Goal: Transaction & Acquisition: Purchase product/service

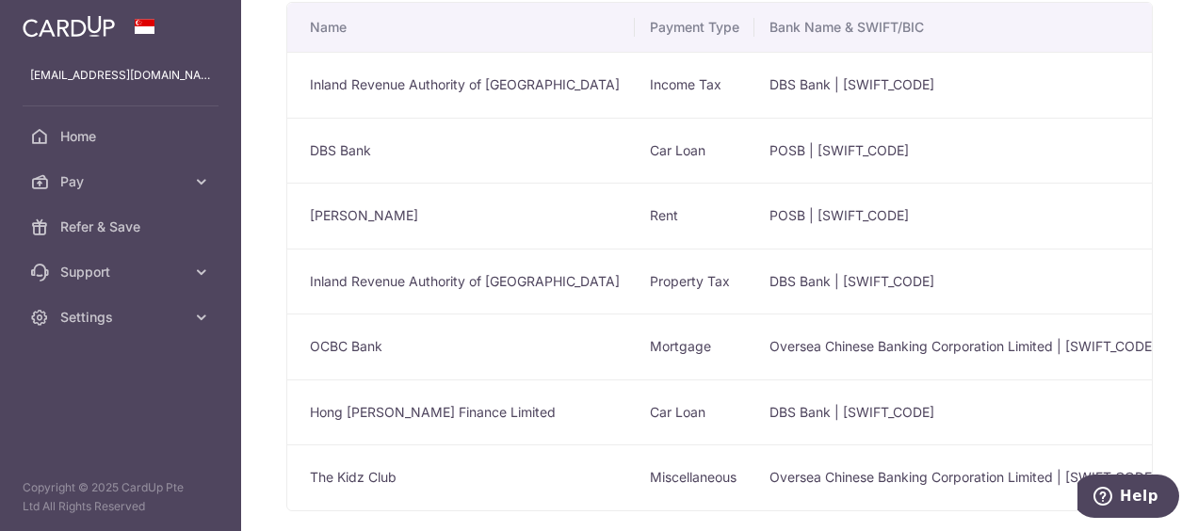
scroll to position [193, 0]
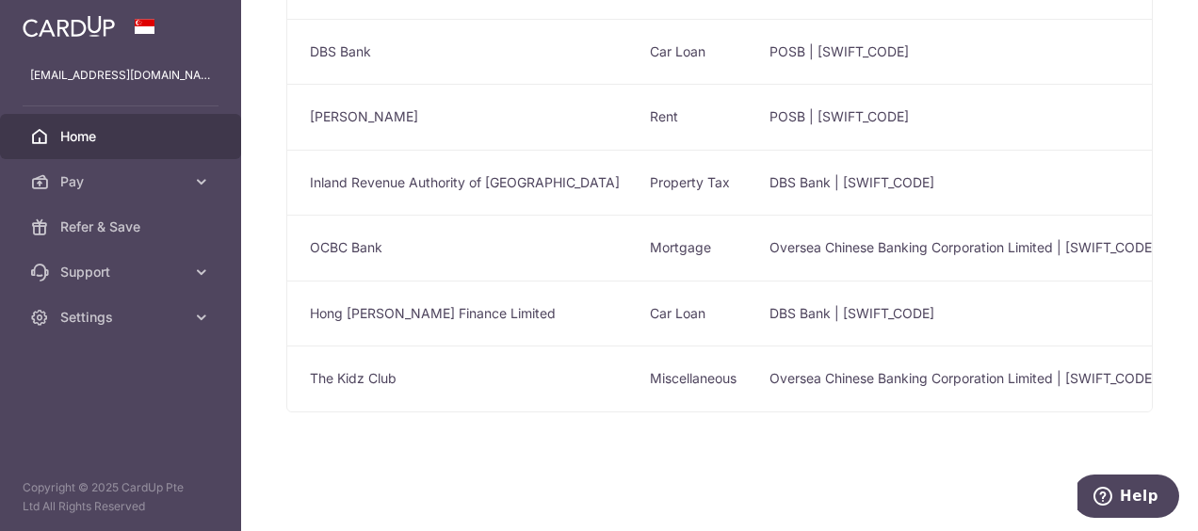
click at [181, 137] on span "Home" at bounding box center [122, 136] width 124 height 19
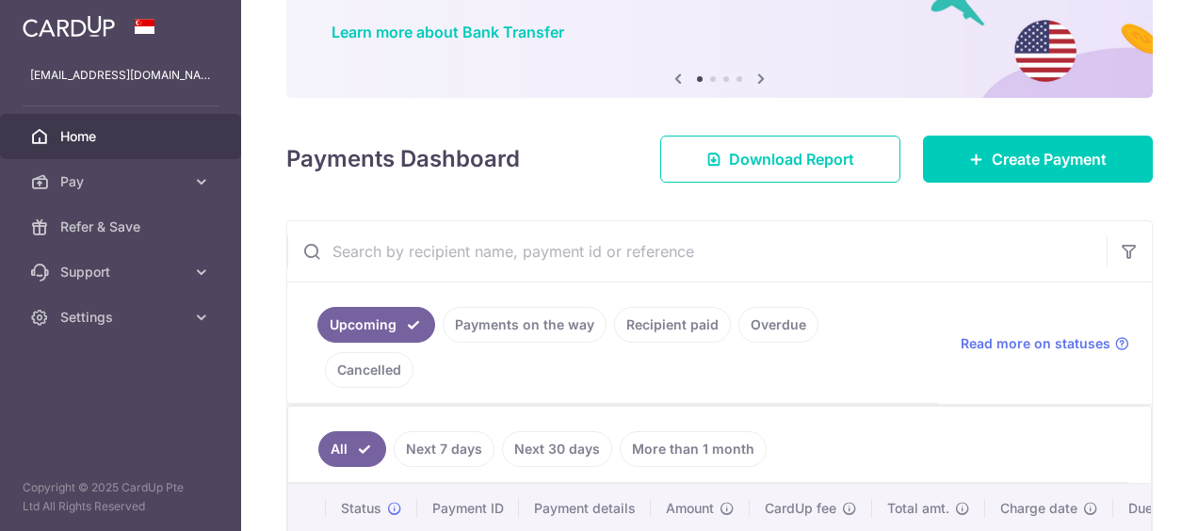
scroll to position [188, 0]
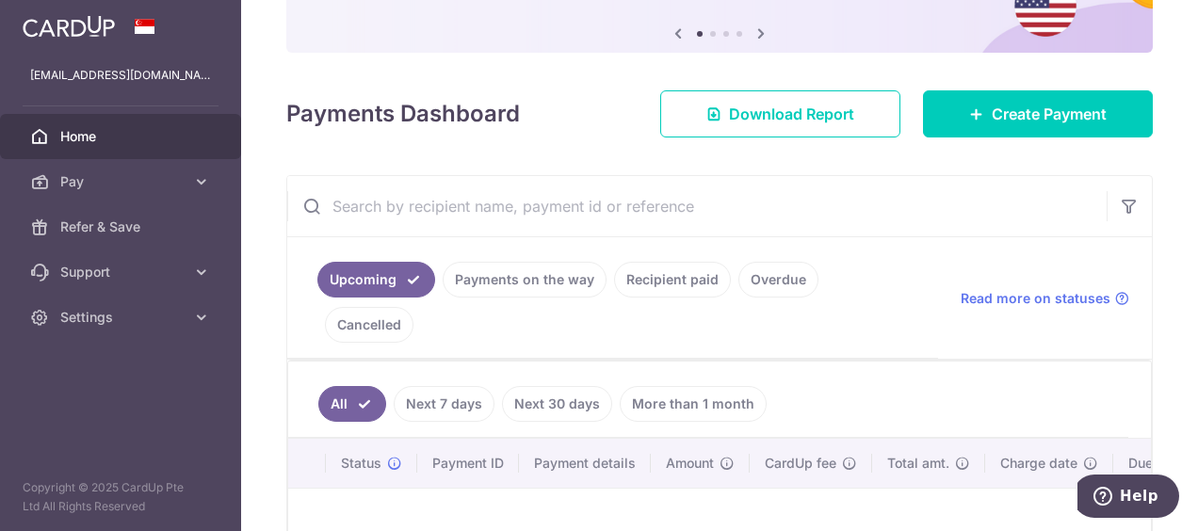
click at [639, 281] on link "Recipient paid" at bounding box center [672, 280] width 117 height 36
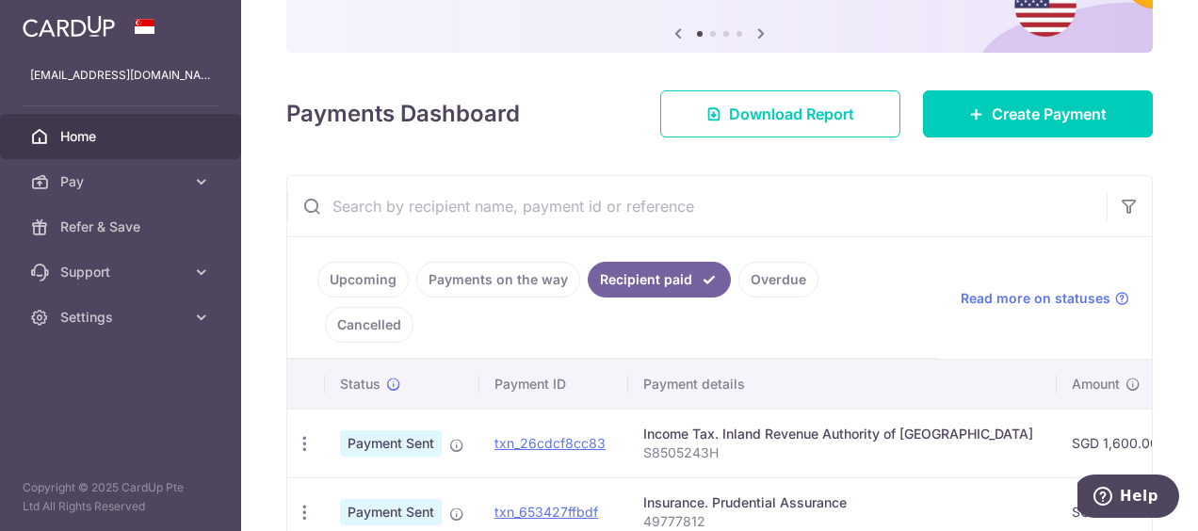
click at [537, 279] on link "Payments on the way" at bounding box center [498, 280] width 164 height 36
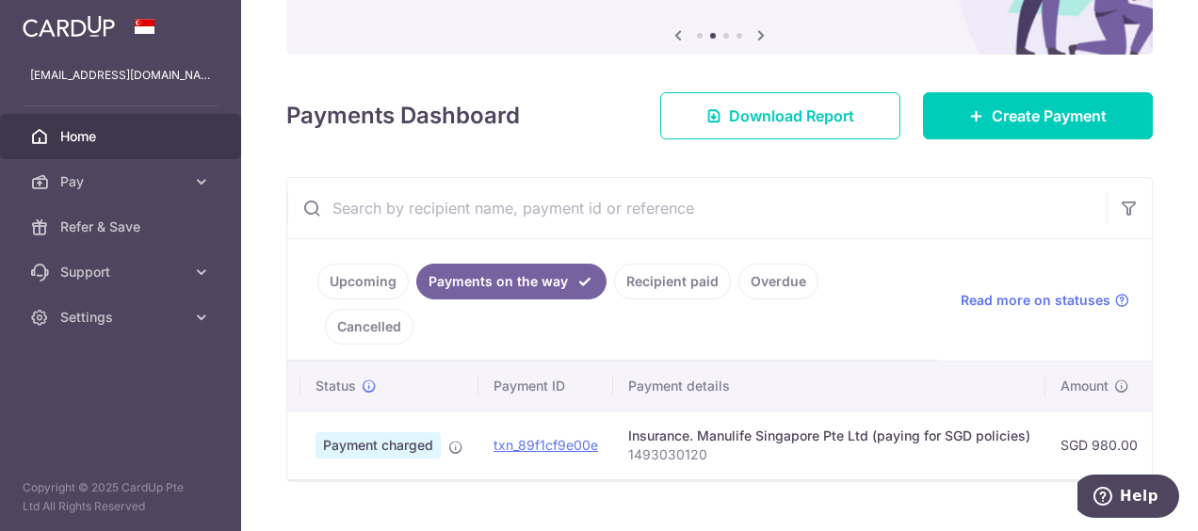
scroll to position [0, 0]
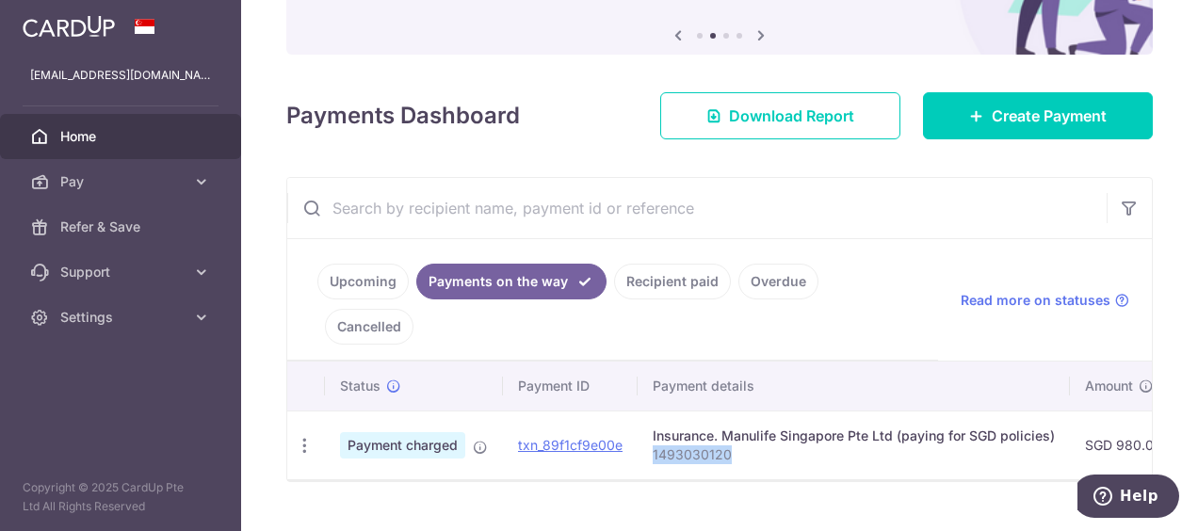
drag, startPoint x: 740, startPoint y: 408, endPoint x: 646, endPoint y: 412, distance: 93.3
click at [646, 412] on td "Insurance. Manulife Singapore Pte Ltd (paying for SGD policies) 1493030120" at bounding box center [854, 445] width 432 height 69
copy p "1493030120"
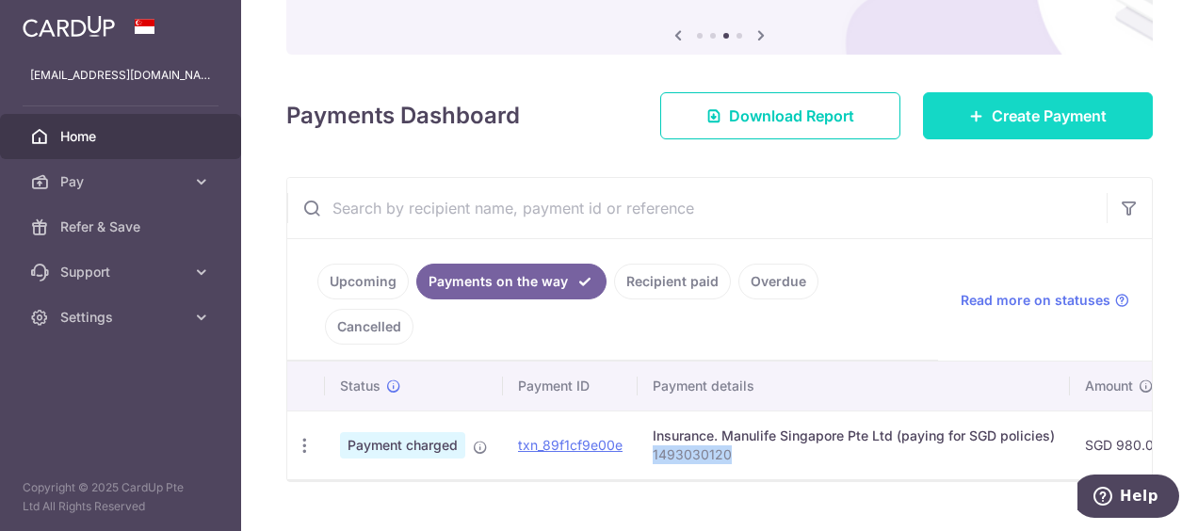
click at [1103, 121] on link "Create Payment" at bounding box center [1038, 115] width 230 height 47
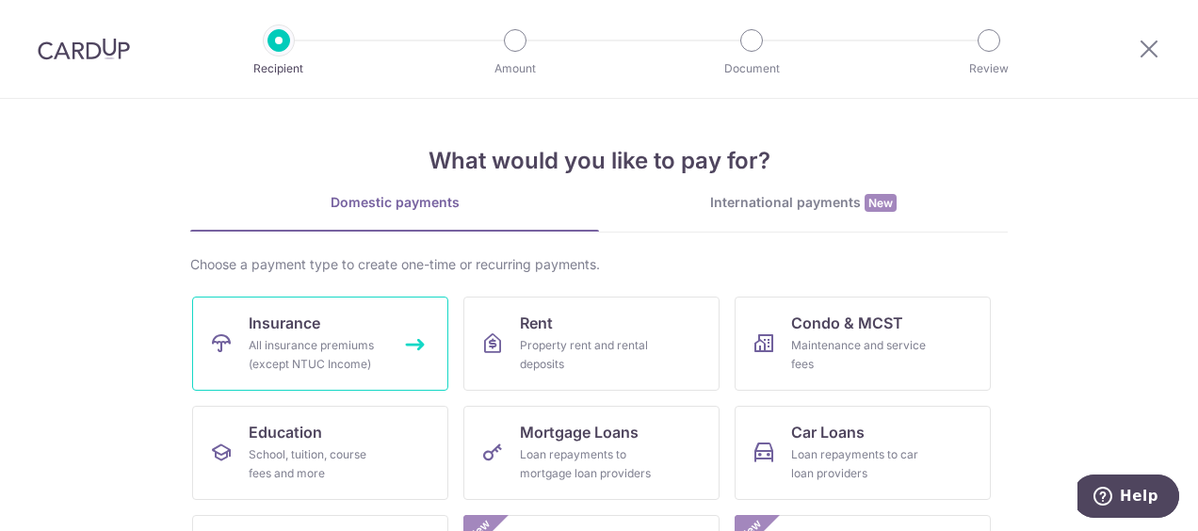
click at [364, 353] on div "All insurance premiums (except NTUC Income)" at bounding box center [317, 355] width 136 height 38
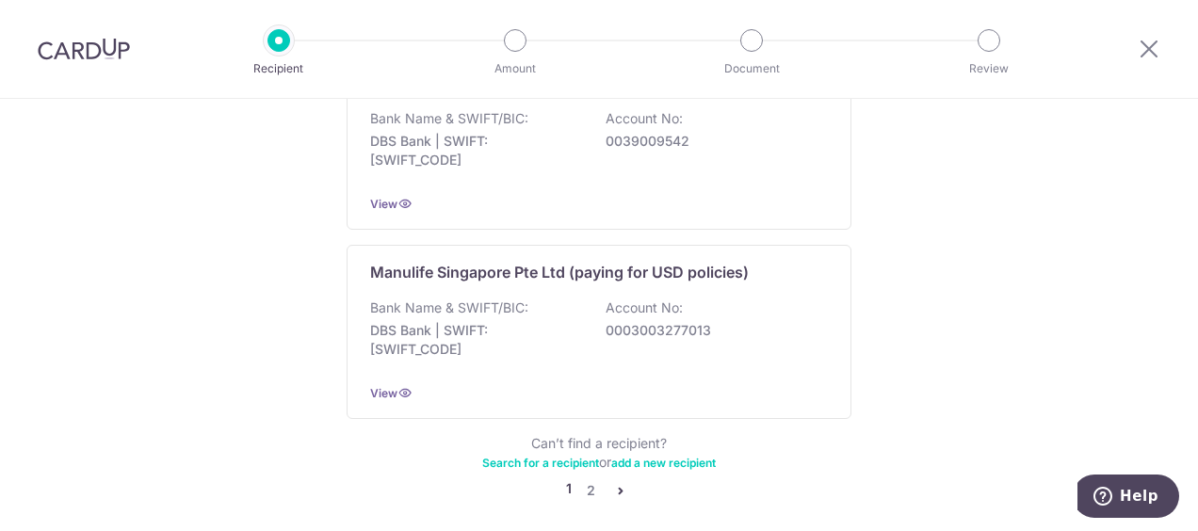
scroll to position [1790, 0]
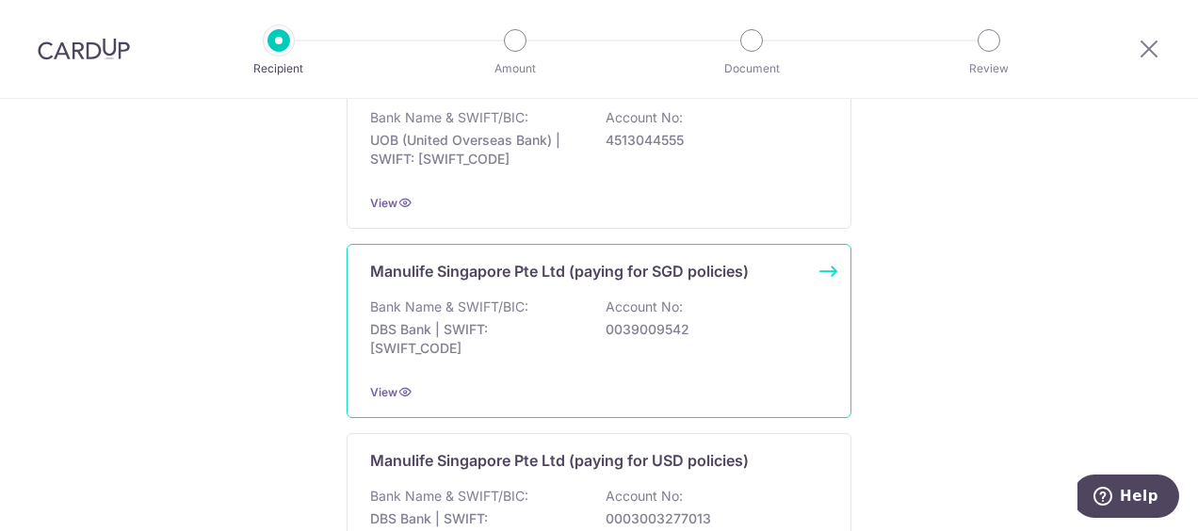
click at [660, 298] on p "Account No:" at bounding box center [644, 307] width 77 height 19
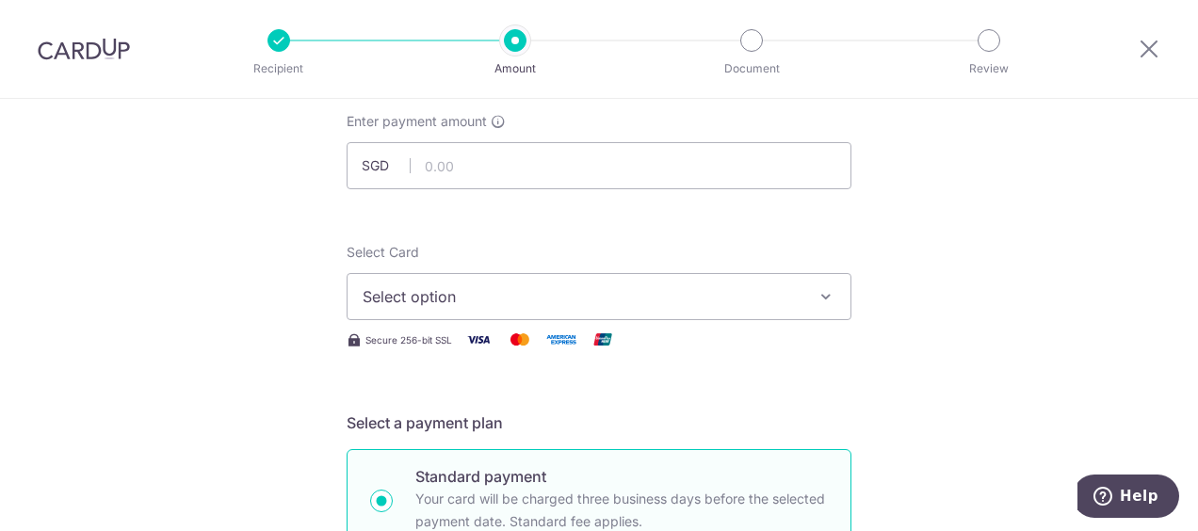
scroll to position [188, 0]
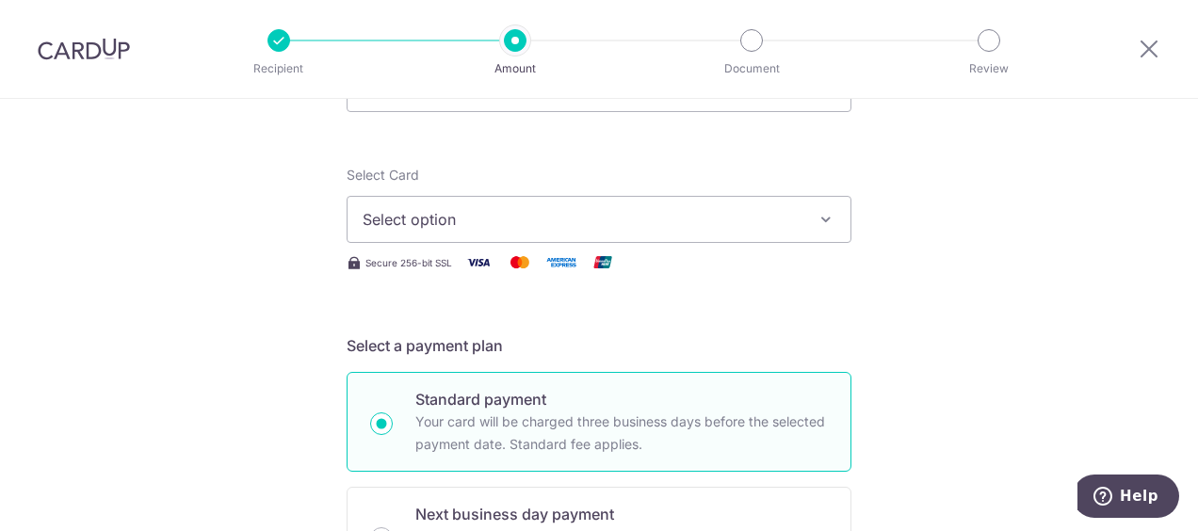
click at [599, 228] on span "Select option" at bounding box center [582, 219] width 439 height 23
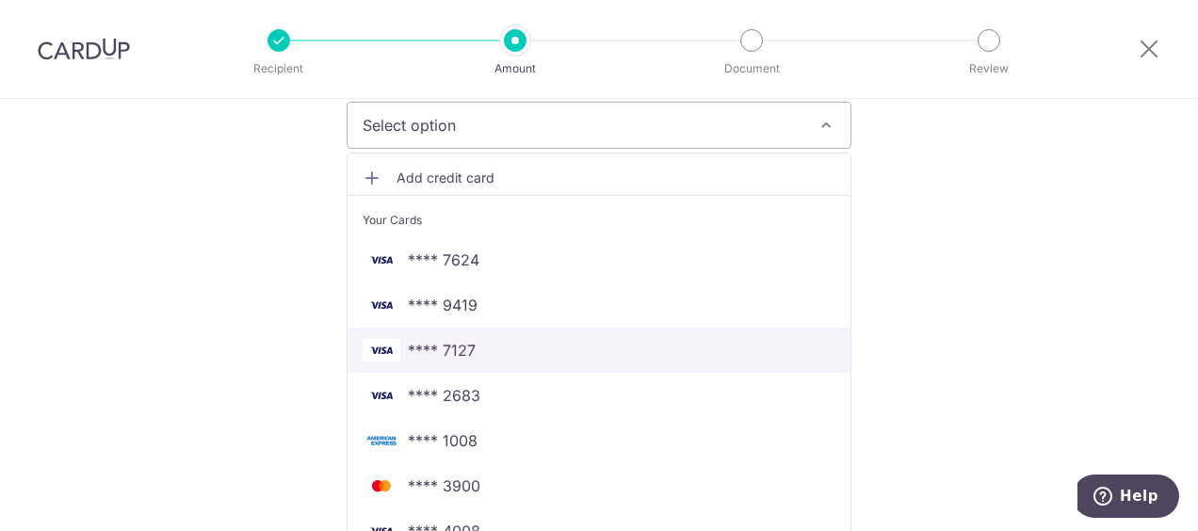
scroll to position [377, 0]
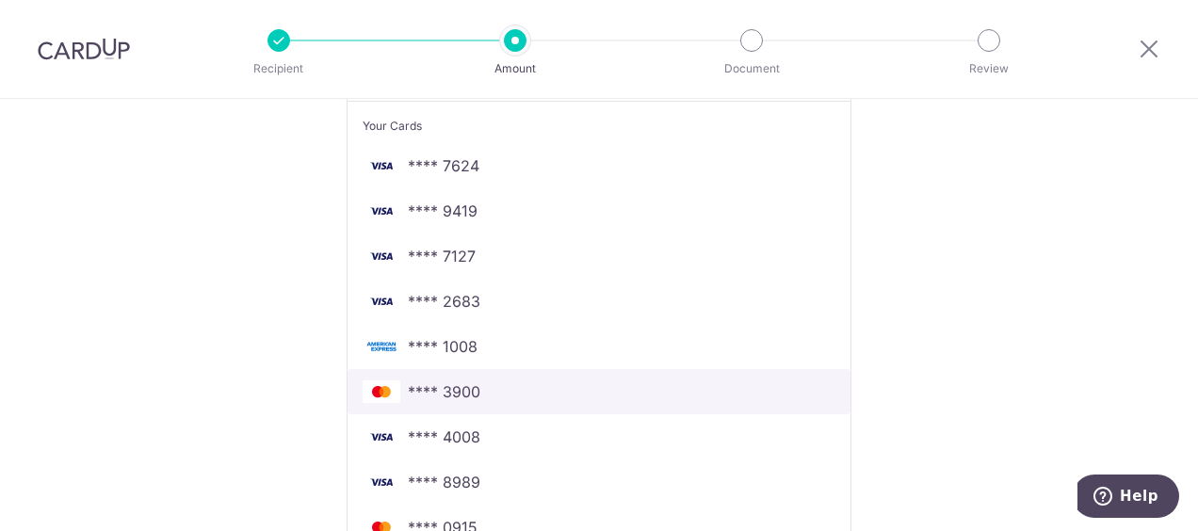
click at [569, 392] on span "**** 3900" at bounding box center [599, 392] width 473 height 23
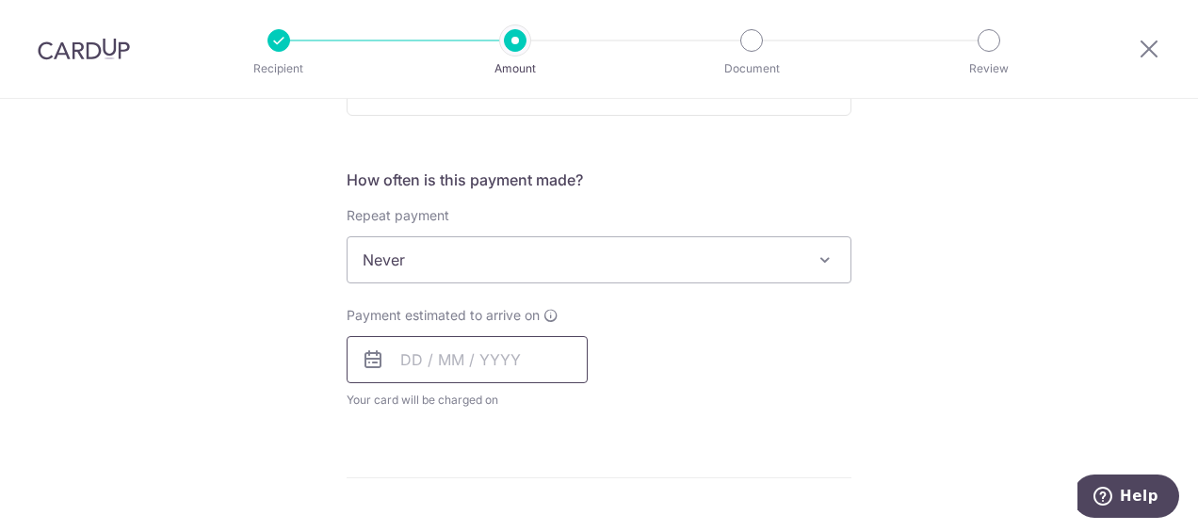
click at [413, 369] on input "text" at bounding box center [467, 359] width 241 height 47
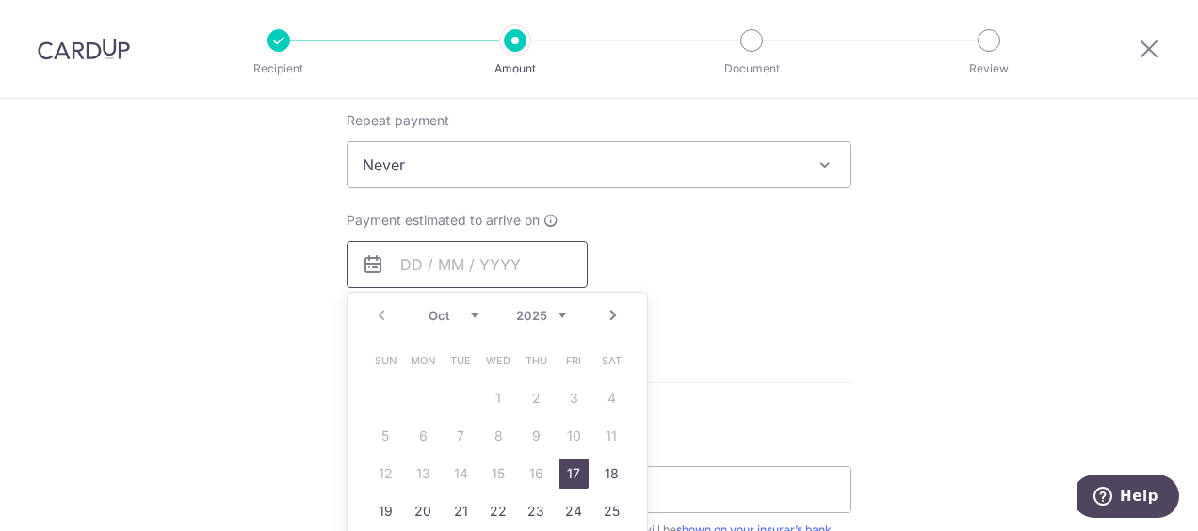
scroll to position [848, 0]
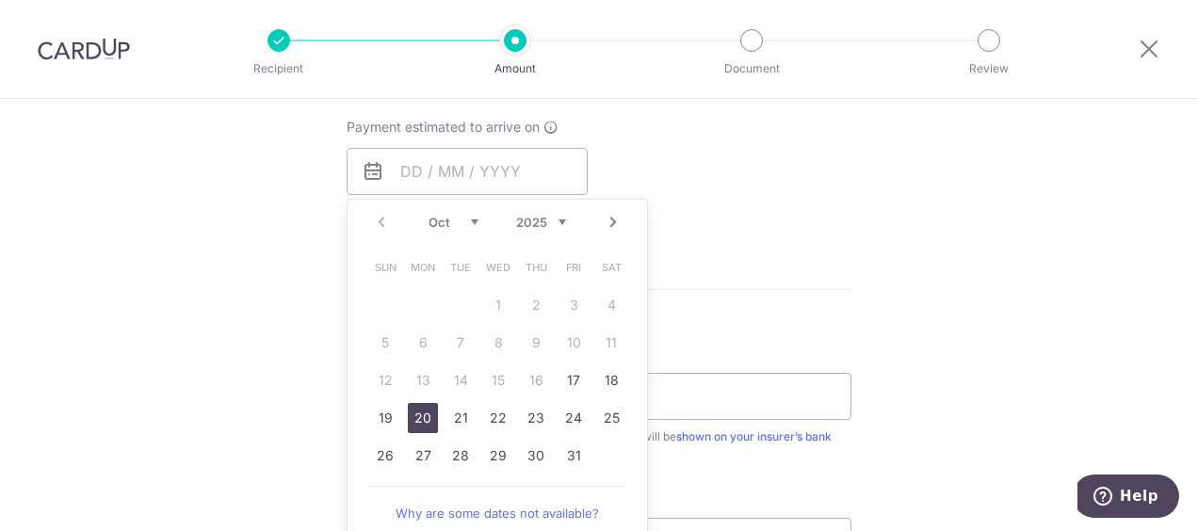
click at [408, 419] on link "20" at bounding box center [423, 418] width 30 height 30
type input "20/10/2025"
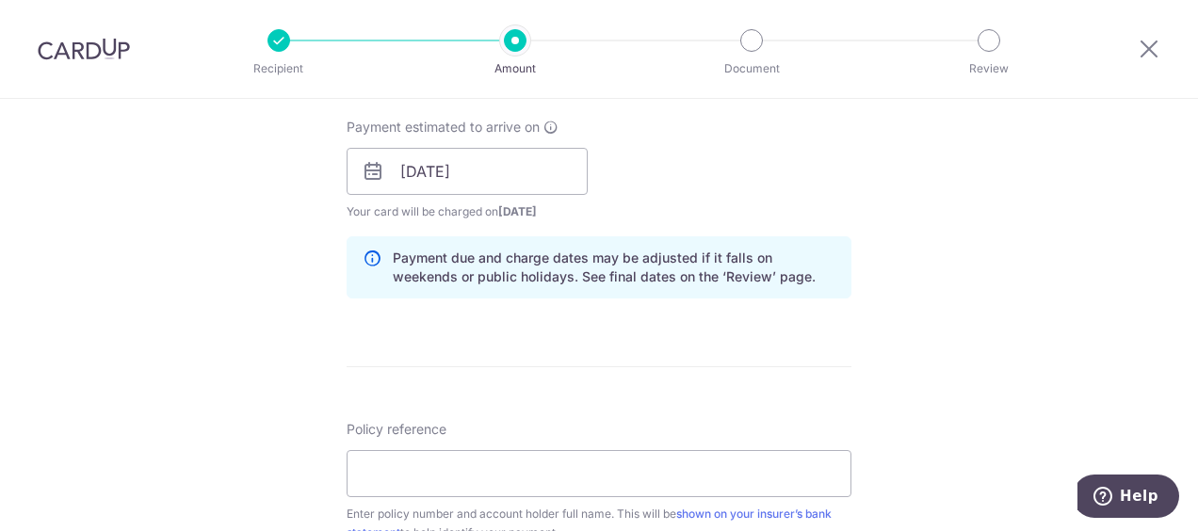
click at [200, 330] on div "Tell us more about your payment Enter payment amount SGD Select Card **** 3900 …" at bounding box center [599, 141] width 1198 height 1781
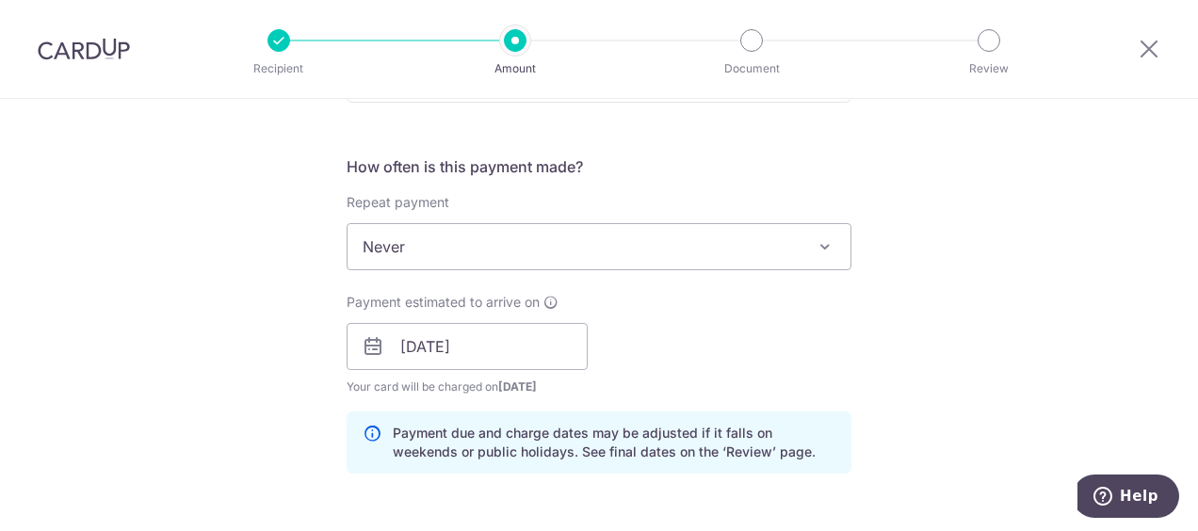
scroll to position [659, 0]
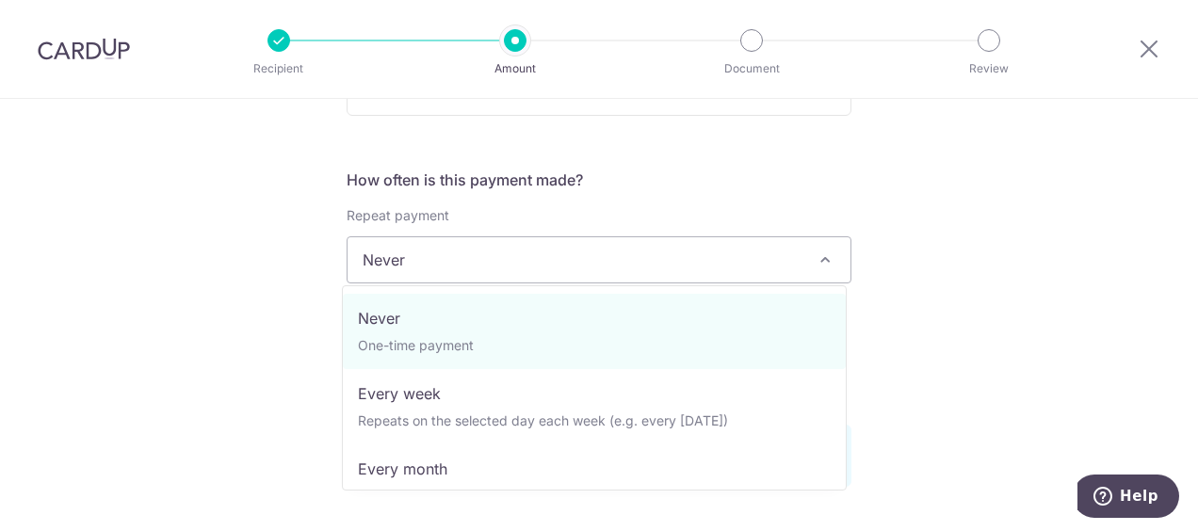
click at [524, 259] on span "Never" at bounding box center [599, 259] width 503 height 45
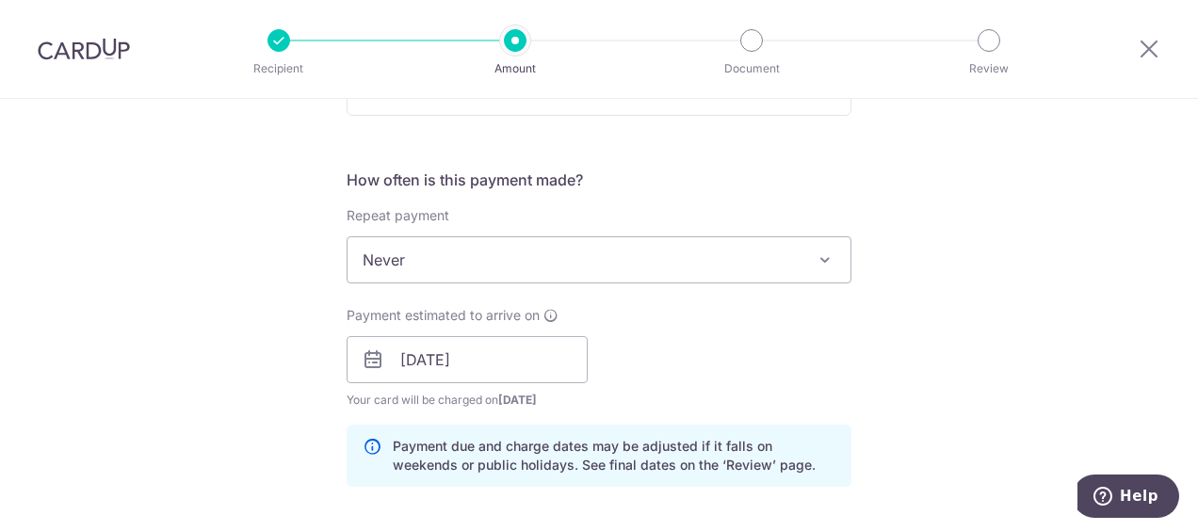
click at [262, 304] on div "Tell us more about your payment Enter payment amount SGD Select Card **** 3900 …" at bounding box center [599, 329] width 1198 height 1781
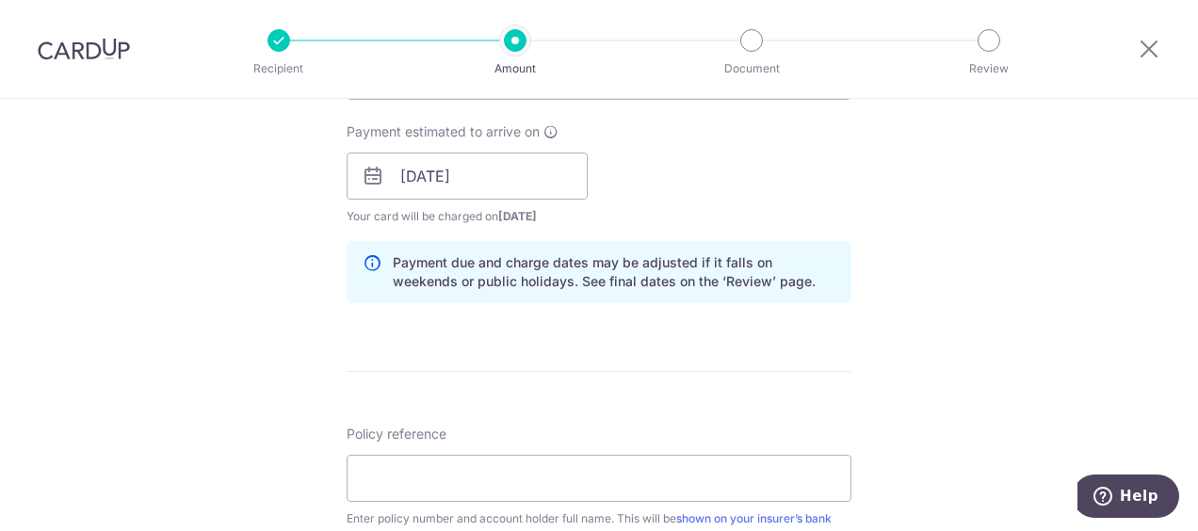
scroll to position [942, 0]
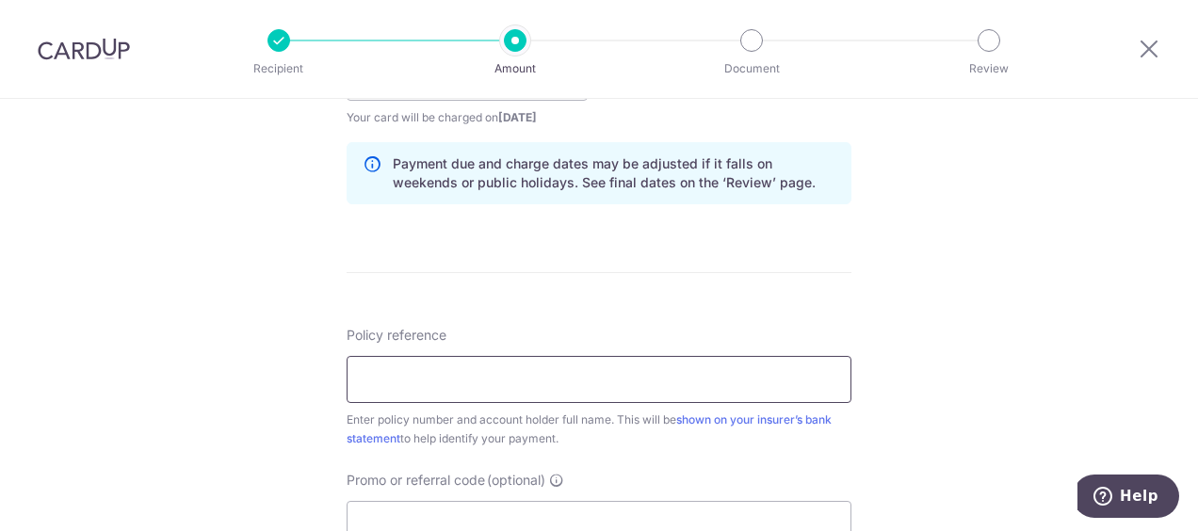
click at [450, 366] on input "Policy reference" at bounding box center [599, 379] width 505 height 47
click at [451, 386] on input "Policy reference" at bounding box center [599, 379] width 505 height 47
paste input "1493030120"
type input "1493030120"
click at [1013, 301] on div "Tell us more about your payment Enter payment amount SGD Select Card **** 3900 …" at bounding box center [599, 47] width 1198 height 1781
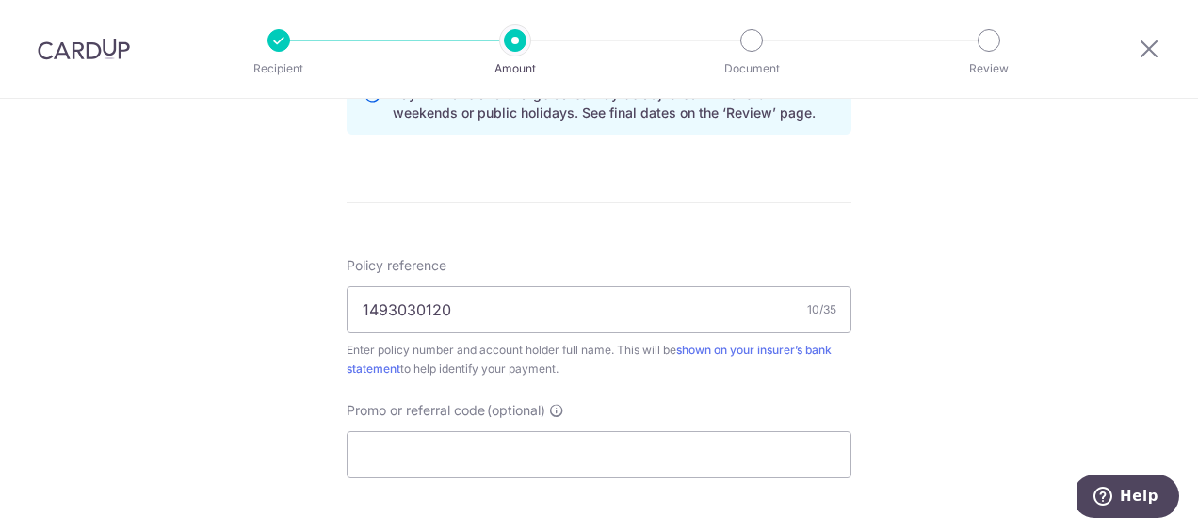
scroll to position [1130, 0]
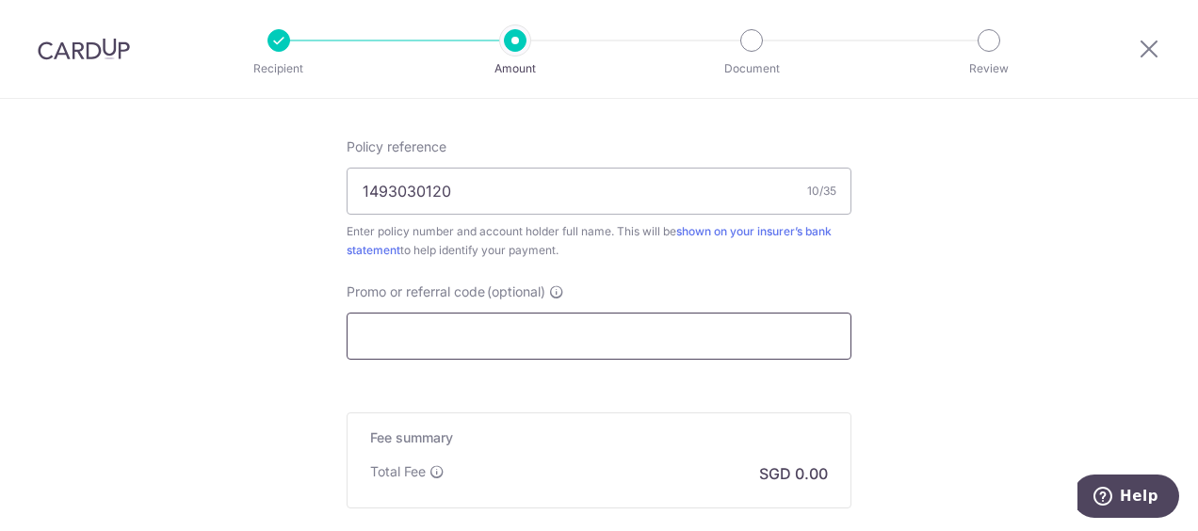
click at [561, 334] on input "Promo or referral code (optional)" at bounding box center [599, 336] width 505 height 47
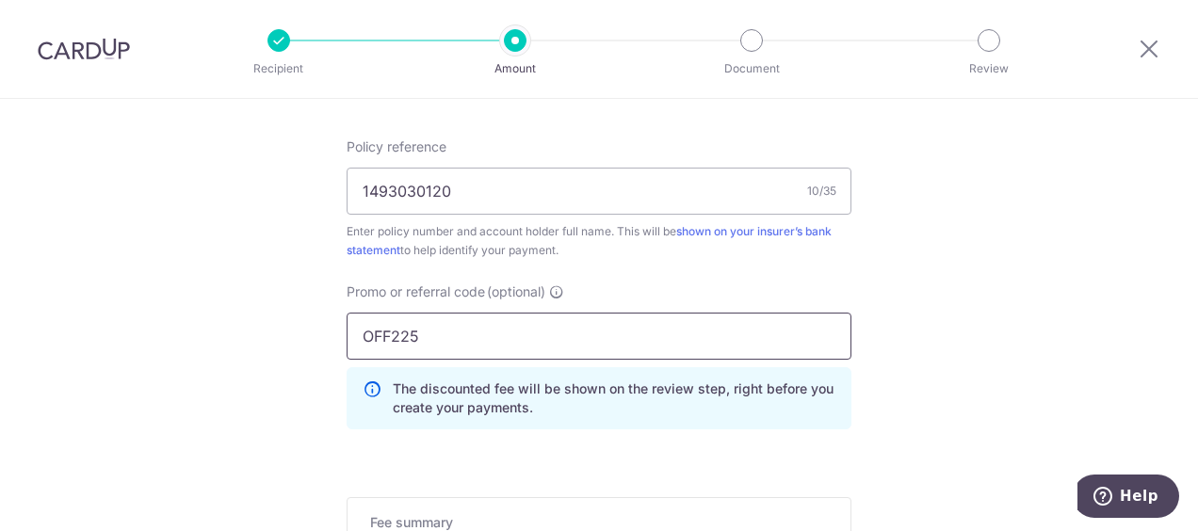
type input "OFF225"
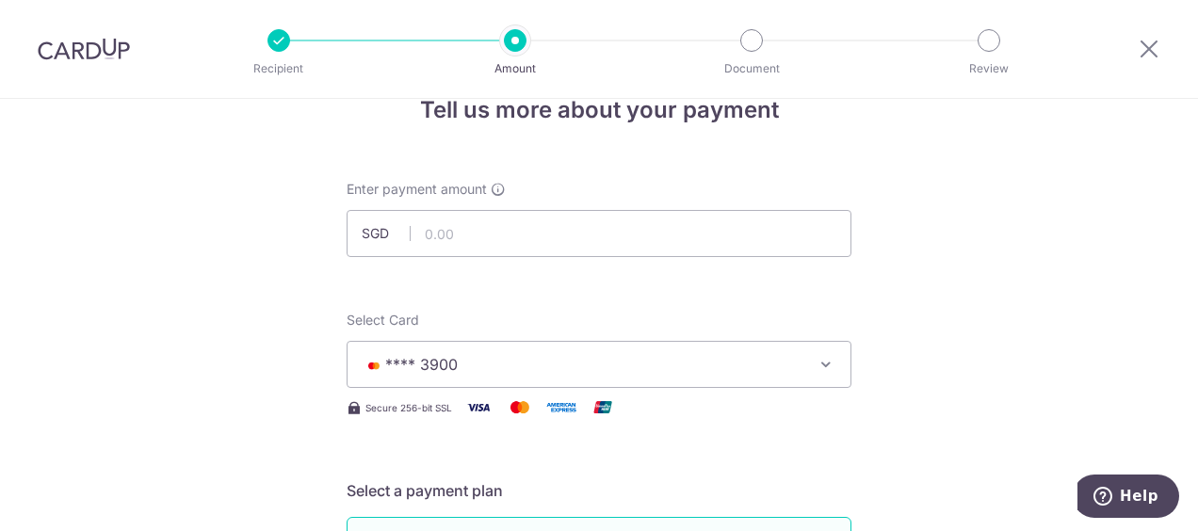
scroll to position [0, 0]
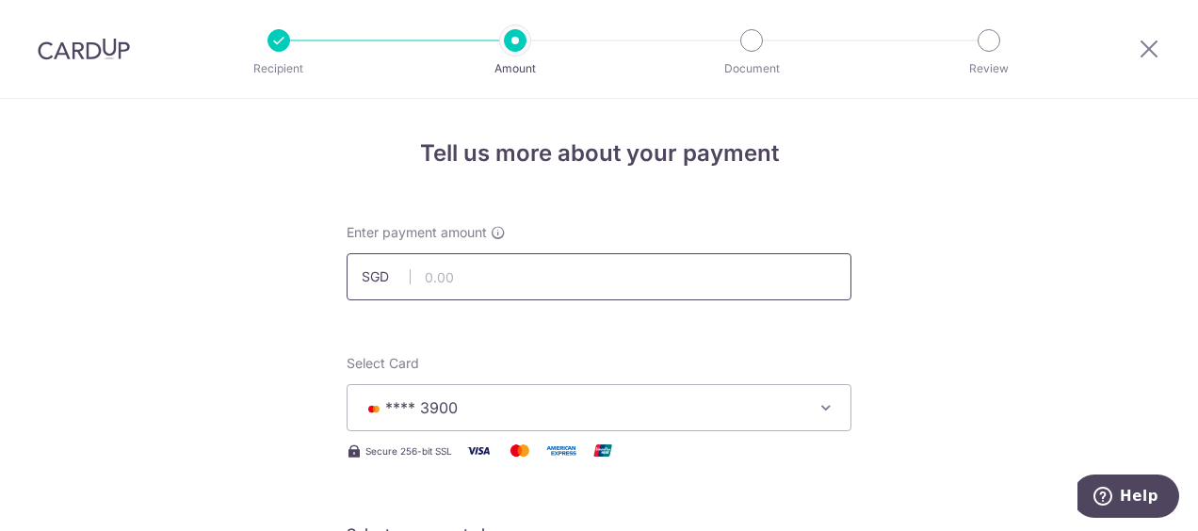
click at [669, 288] on input "text" at bounding box center [599, 276] width 505 height 47
type input "2,670.83"
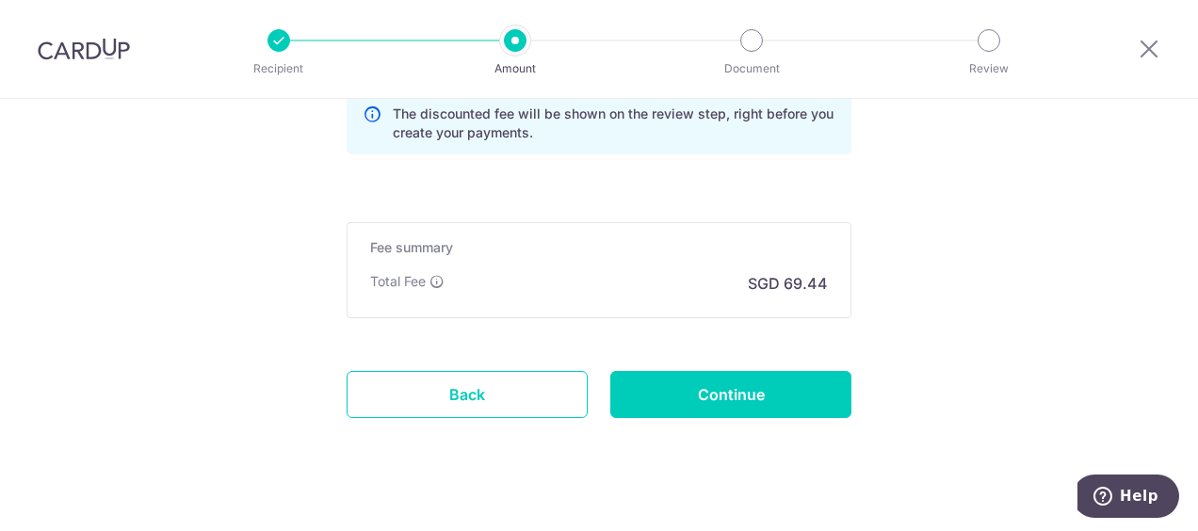
scroll to position [1413, 0]
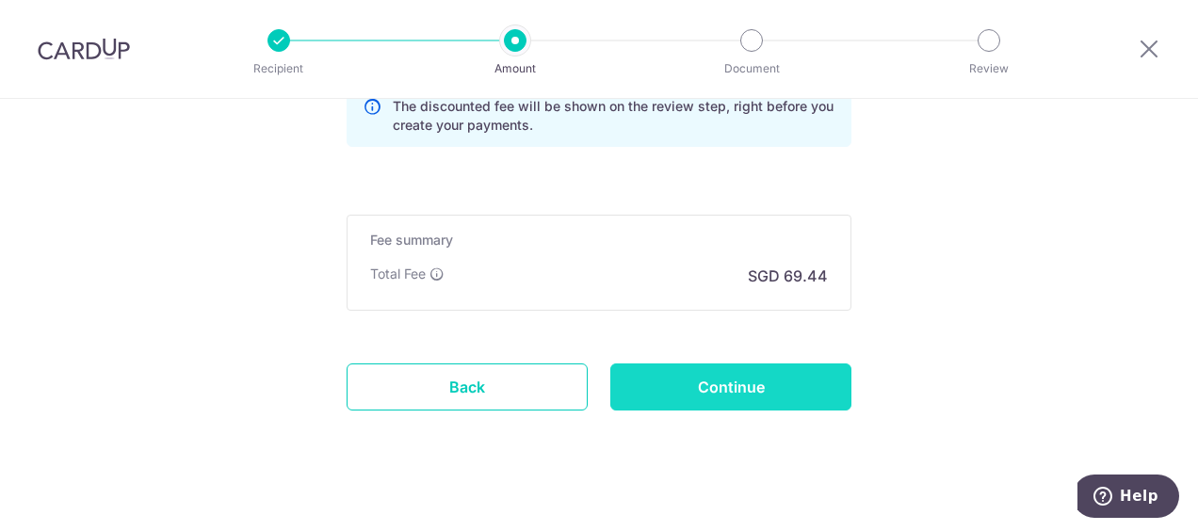
click at [771, 384] on input "Continue" at bounding box center [730, 387] width 241 height 47
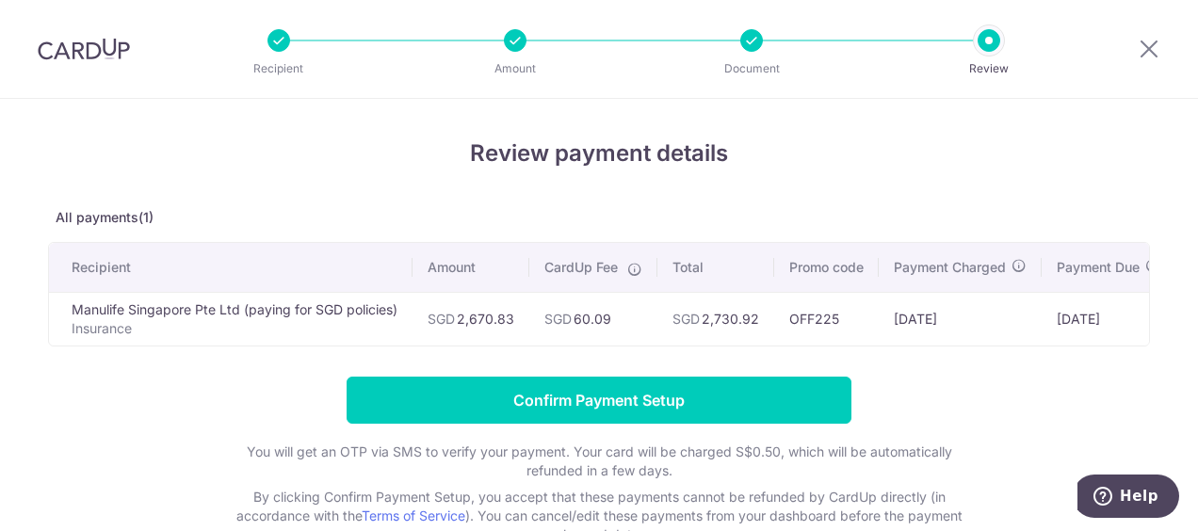
scroll to position [132, 0]
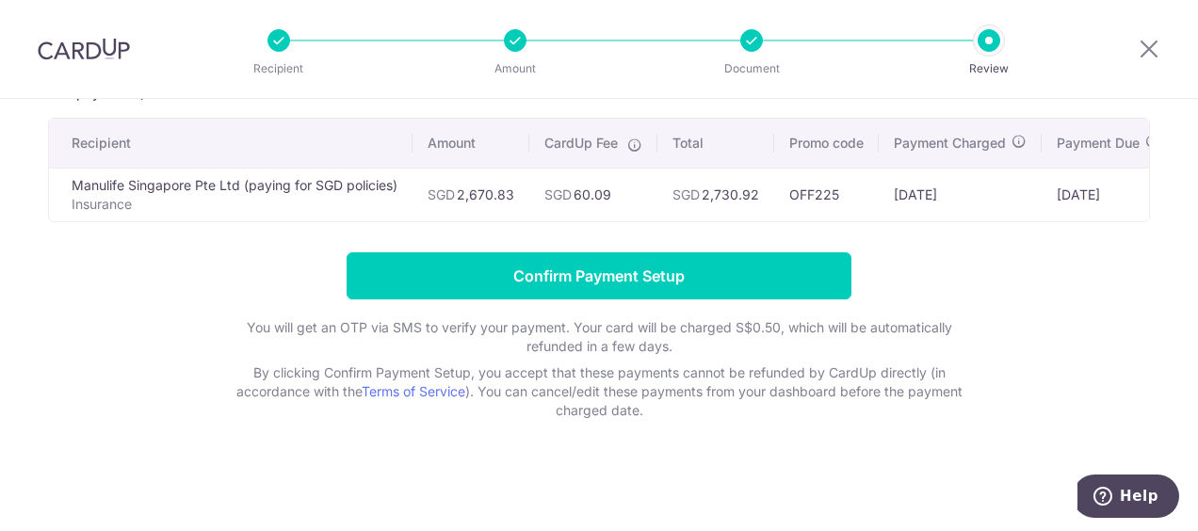
drag, startPoint x: 823, startPoint y: 211, endPoint x: 1073, endPoint y: 215, distance: 249.7
click at [1073, 215] on div "Recipient Amount CardUp Fee Total Promo code Payment Charged Payment Due Card M…" at bounding box center [599, 170] width 1102 height 105
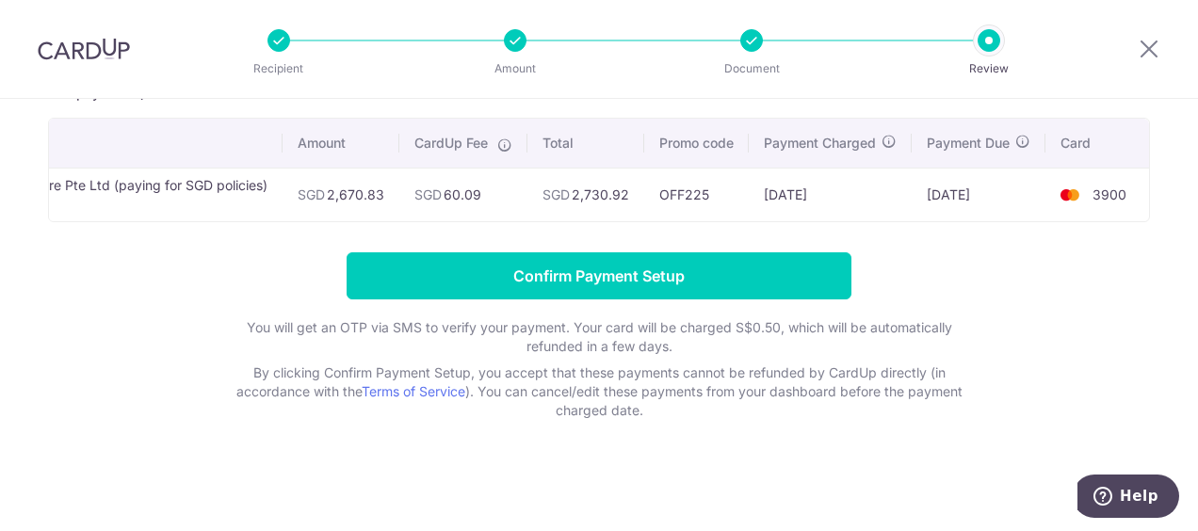
scroll to position [0, 0]
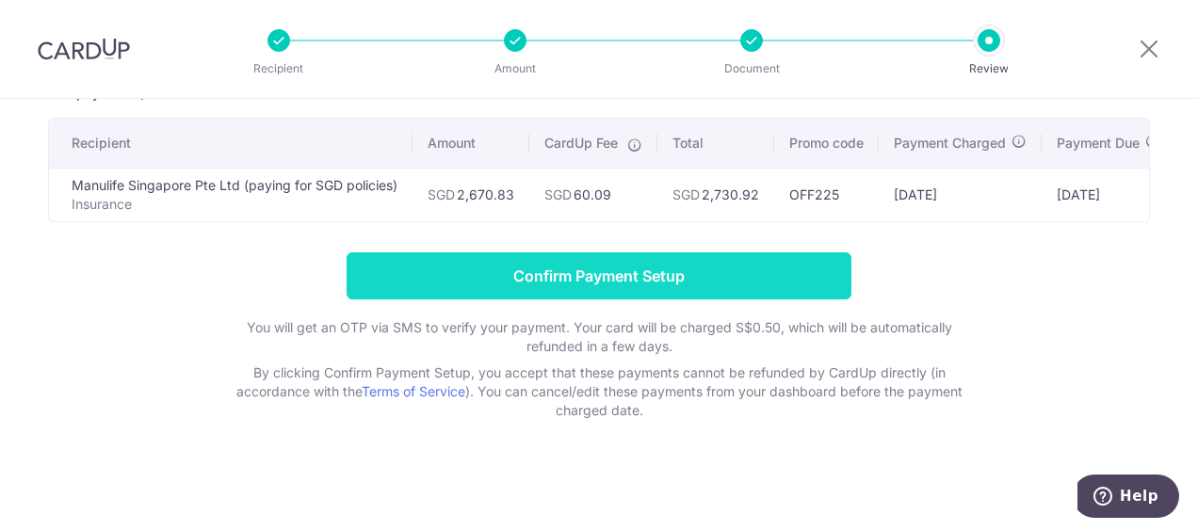
click at [681, 272] on input "Confirm Payment Setup" at bounding box center [599, 275] width 505 height 47
